Goal: Feedback & Contribution: Submit feedback/report problem

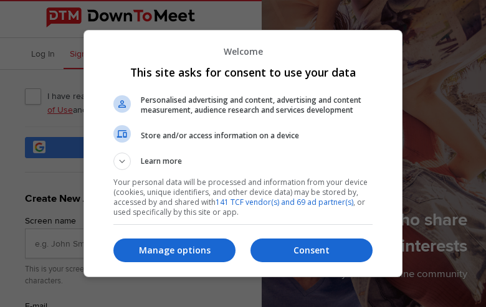
type input "yurBIqqCBycTW"
type input "[EMAIL_ADDRESS][DOMAIN_NAME]"
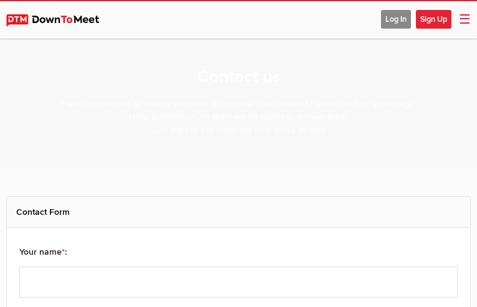
select select "general"
type input "rLSykKgVLwFnRo"
type input "[EMAIL_ADDRESS][DOMAIN_NAME]"
